Goal: Find specific page/section: Find specific page/section

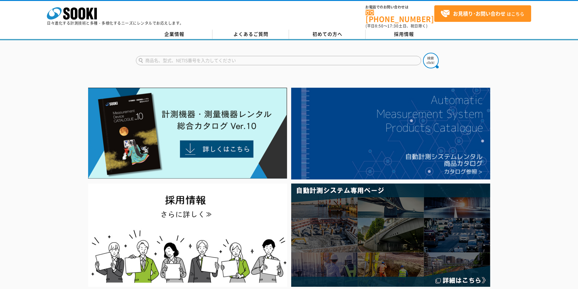
click at [223, 57] on input "text" at bounding box center [278, 60] width 285 height 9
type input "s"
type input "水準"
click at [423, 53] on button at bounding box center [431, 61] width 16 height 16
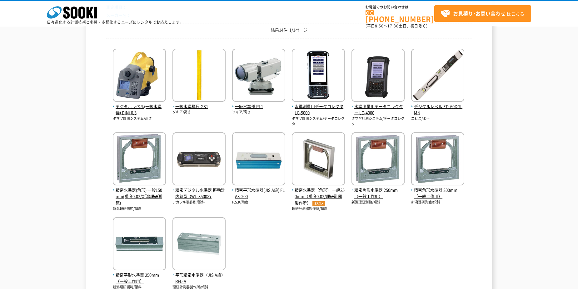
scroll to position [125, 0]
